Goal: Navigation & Orientation: Find specific page/section

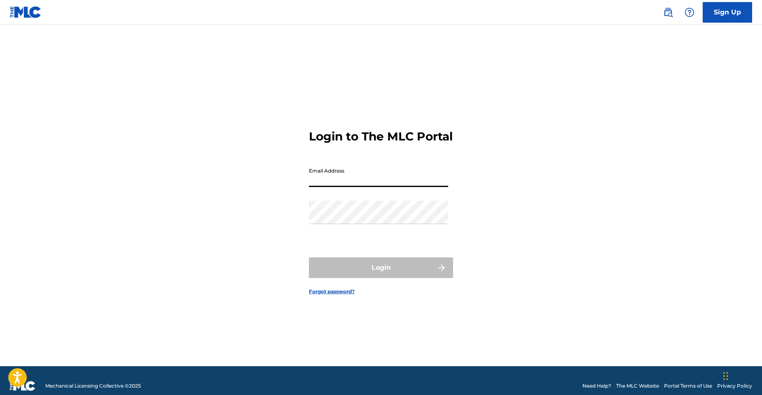
click at [361, 185] on input "Email Address" at bounding box center [378, 175] width 139 height 23
type input "[EMAIL_ADDRESS][DOMAIN_NAME]"
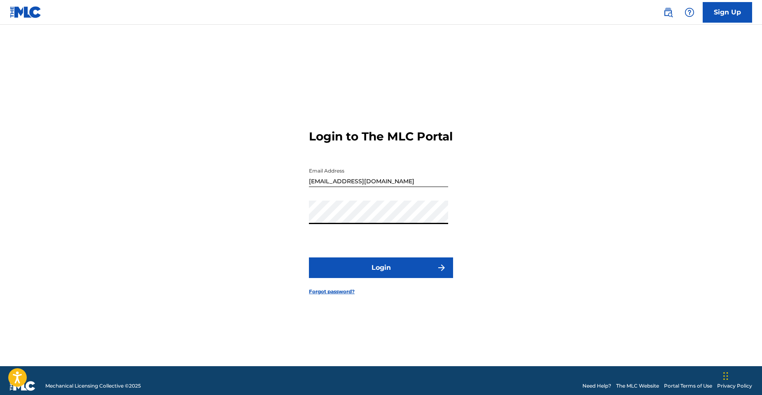
click at [372, 273] on button "Login" at bounding box center [381, 267] width 144 height 21
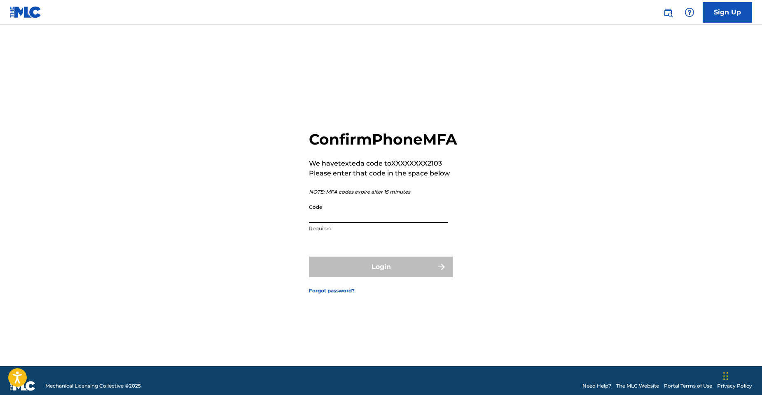
click at [360, 223] on input "Code" at bounding box center [378, 211] width 139 height 23
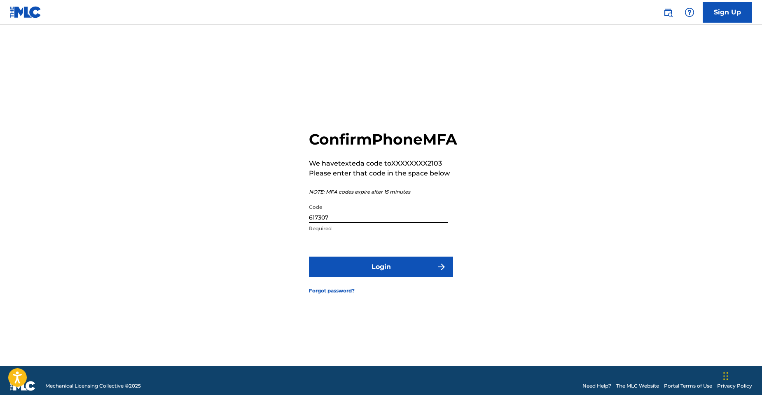
type input "617307"
click at [370, 277] on button "Login" at bounding box center [381, 267] width 144 height 21
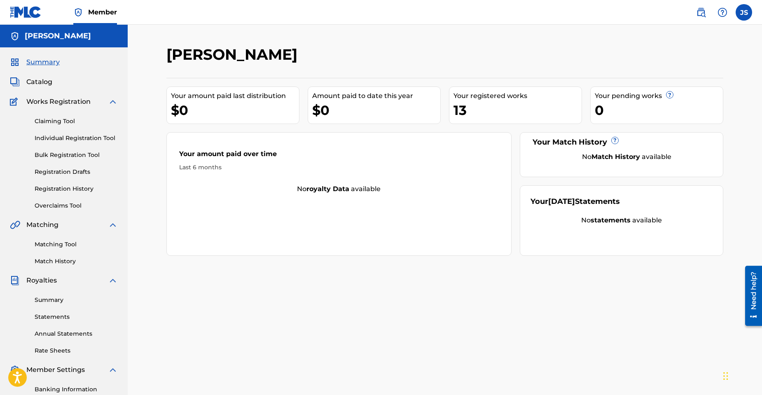
click at [52, 202] on link "Overclaims Tool" at bounding box center [76, 205] width 83 height 9
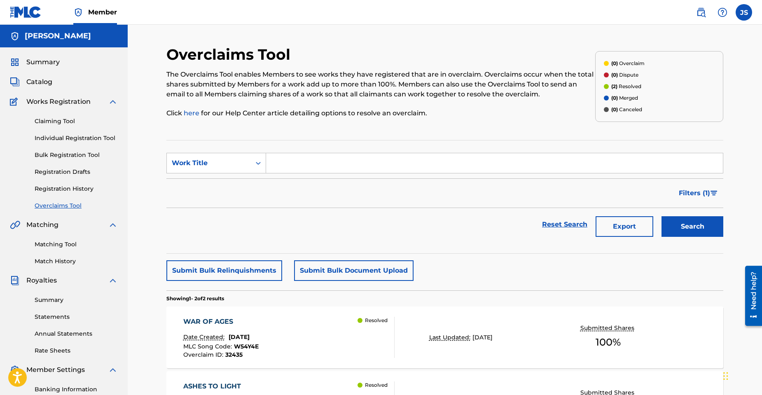
click at [60, 137] on link "Individual Registration Tool" at bounding box center [76, 138] width 83 height 9
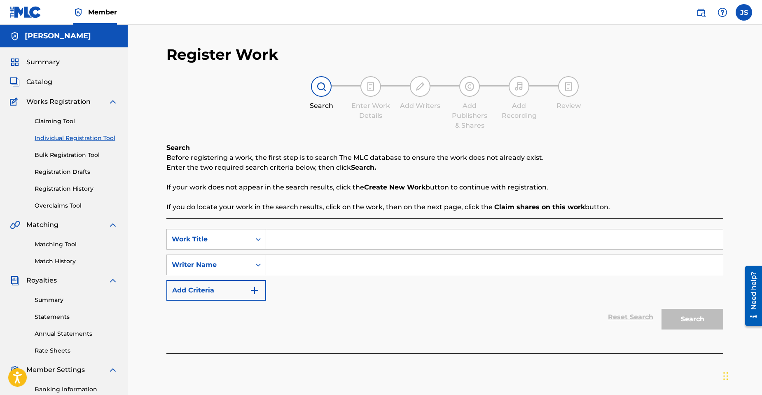
click at [70, 190] on link "Registration History" at bounding box center [76, 189] width 83 height 9
